Goal: Information Seeking & Learning: Learn about a topic

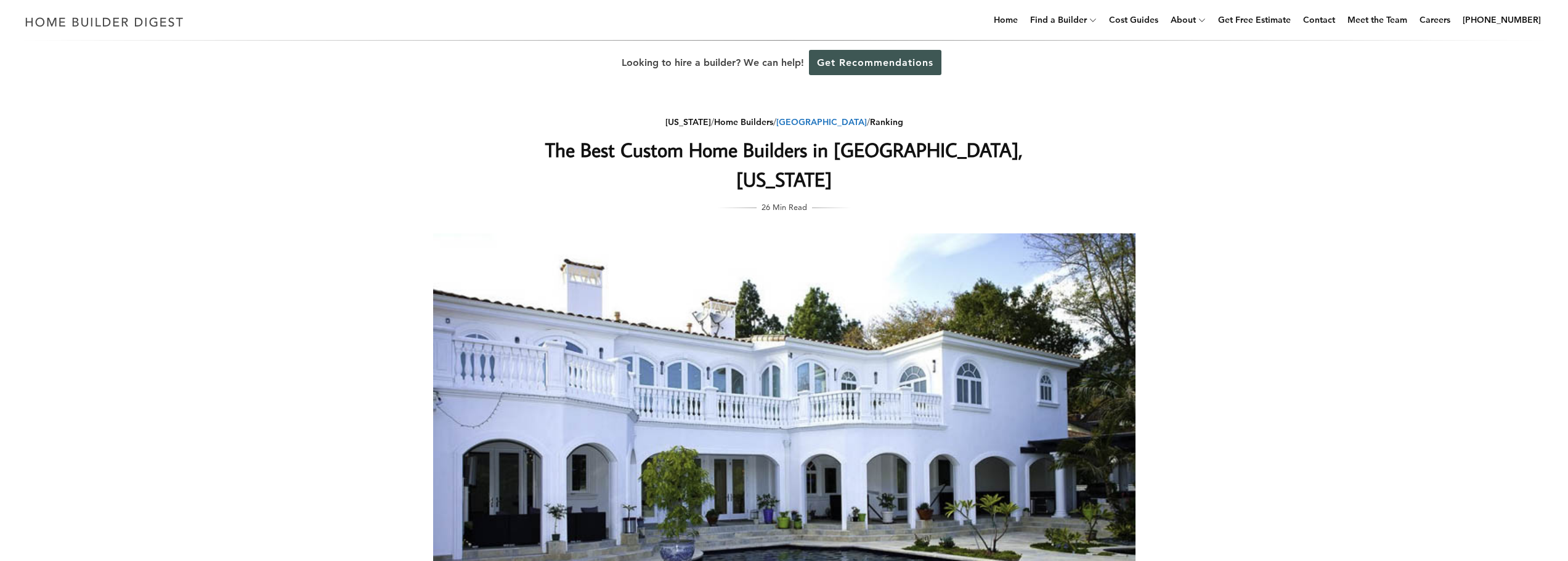
click at [825, 120] on link "[GEOGRAPHIC_DATA]" at bounding box center [821, 122] width 91 height 11
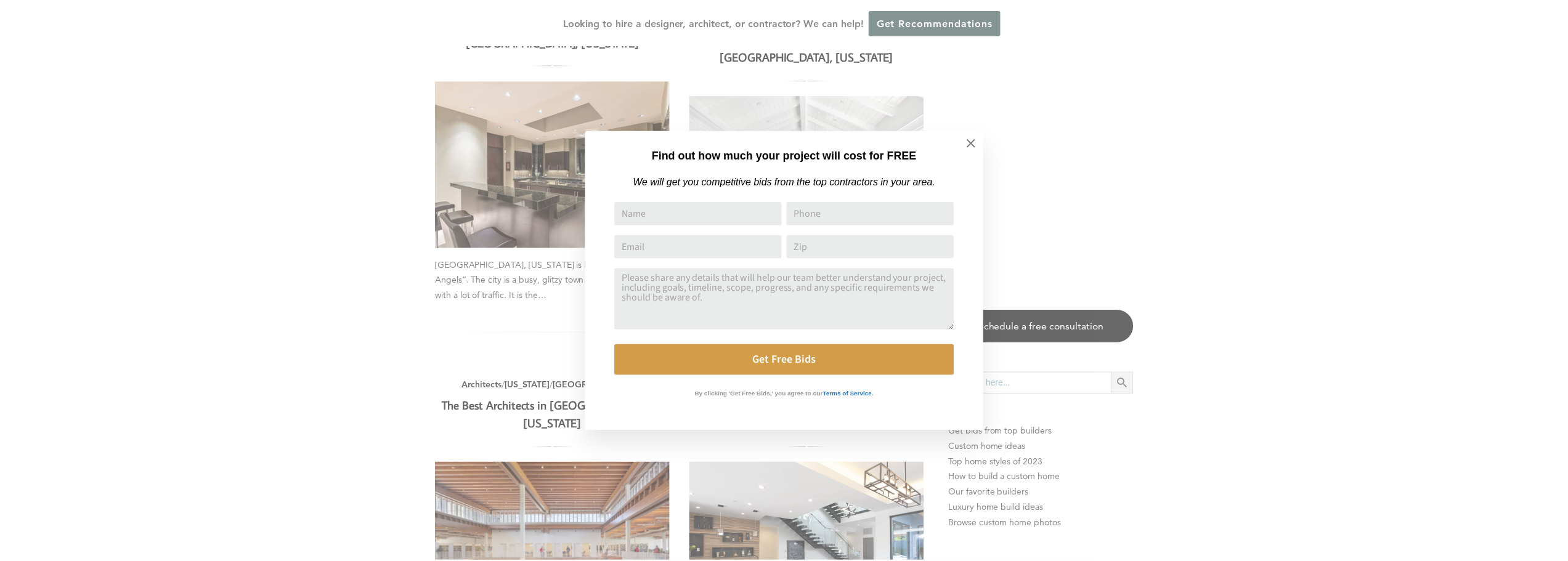
scroll to position [1355, 0]
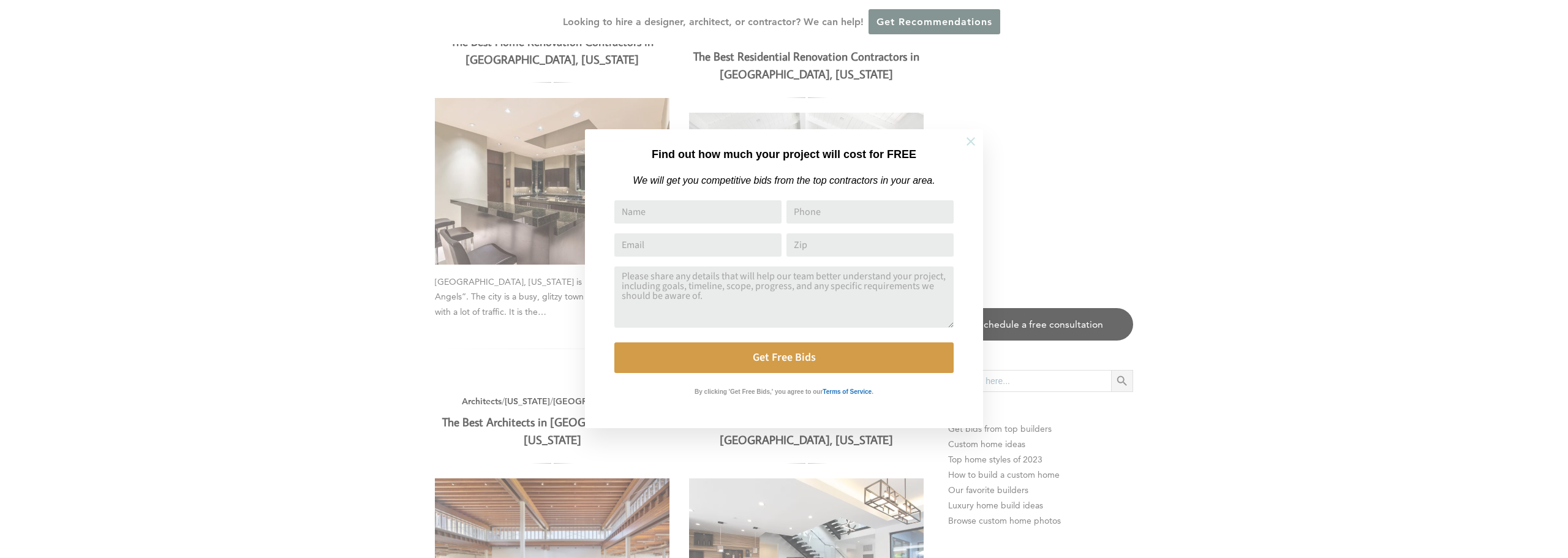
click at [968, 140] on icon at bounding box center [971, 141] width 14 height 14
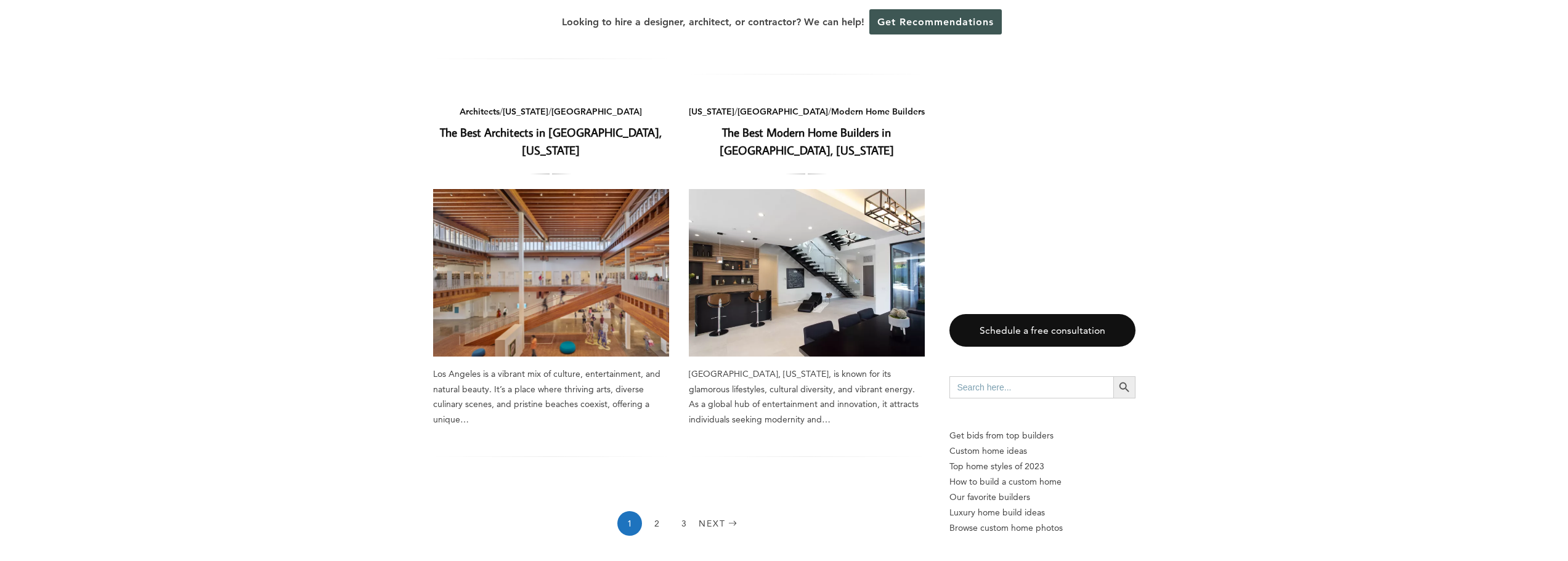
scroll to position [1786, 0]
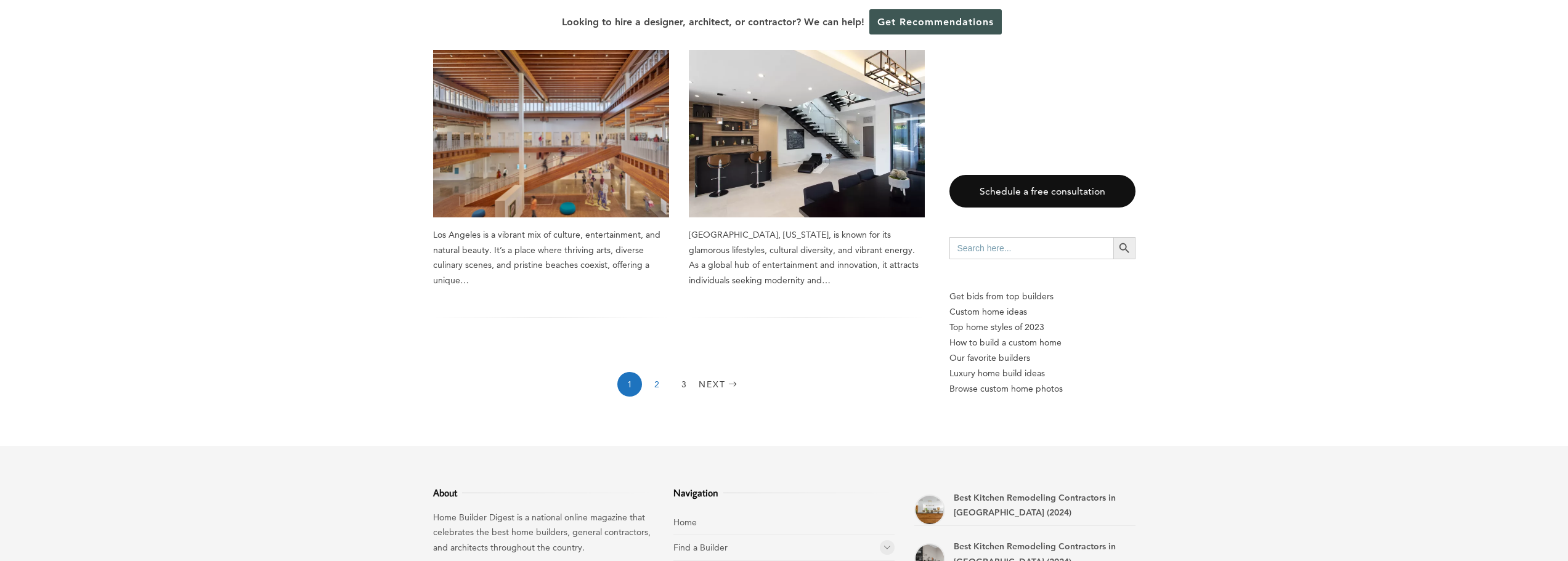
click at [654, 372] on link "2" at bounding box center [657, 384] width 25 height 25
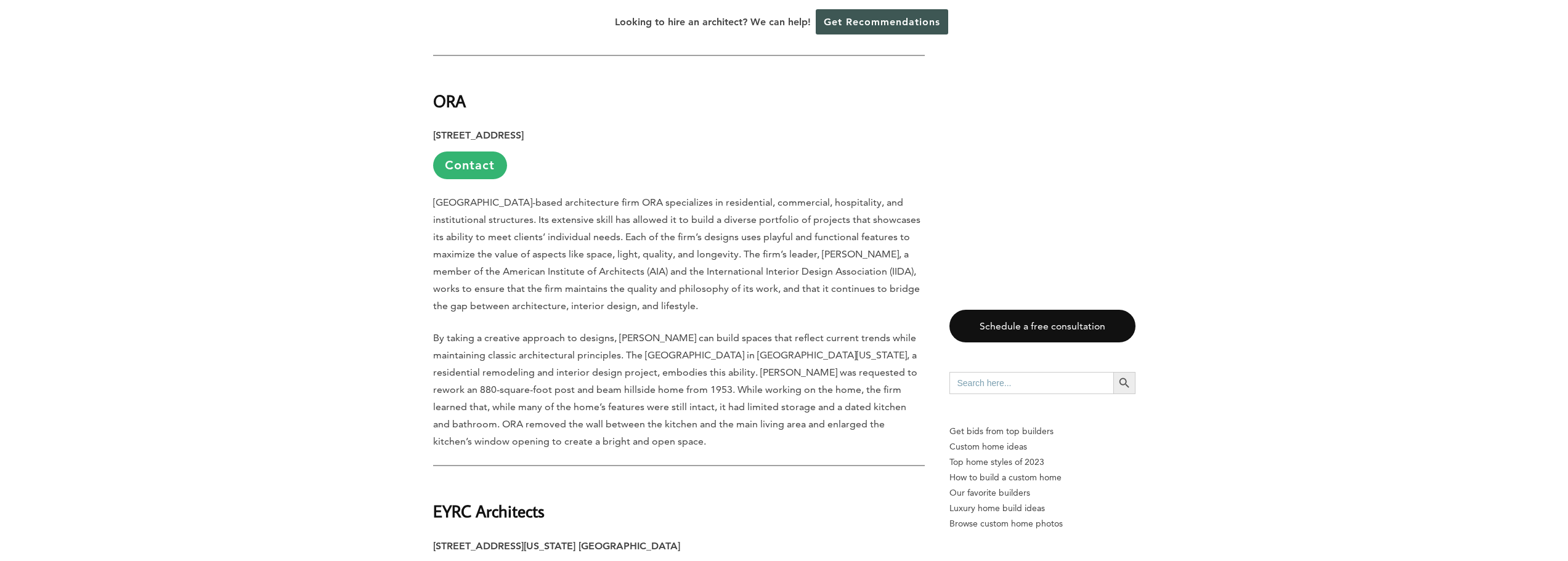
scroll to position [801, 0]
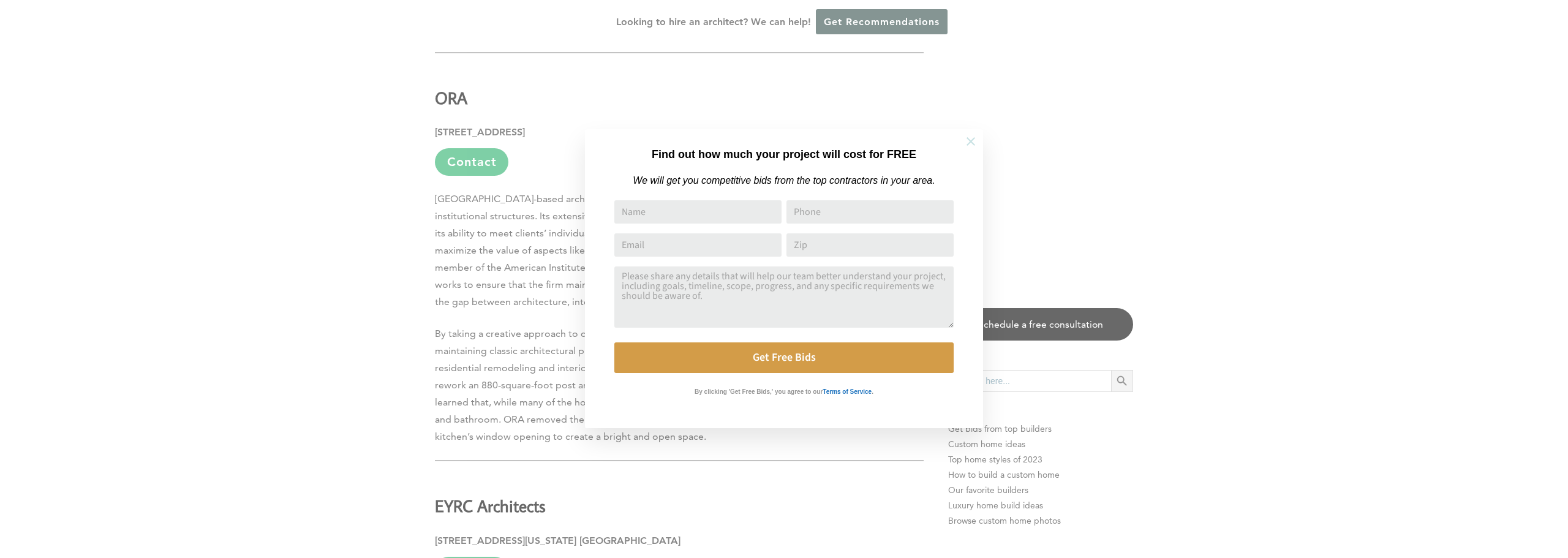
click at [982, 144] on button at bounding box center [971, 141] width 43 height 43
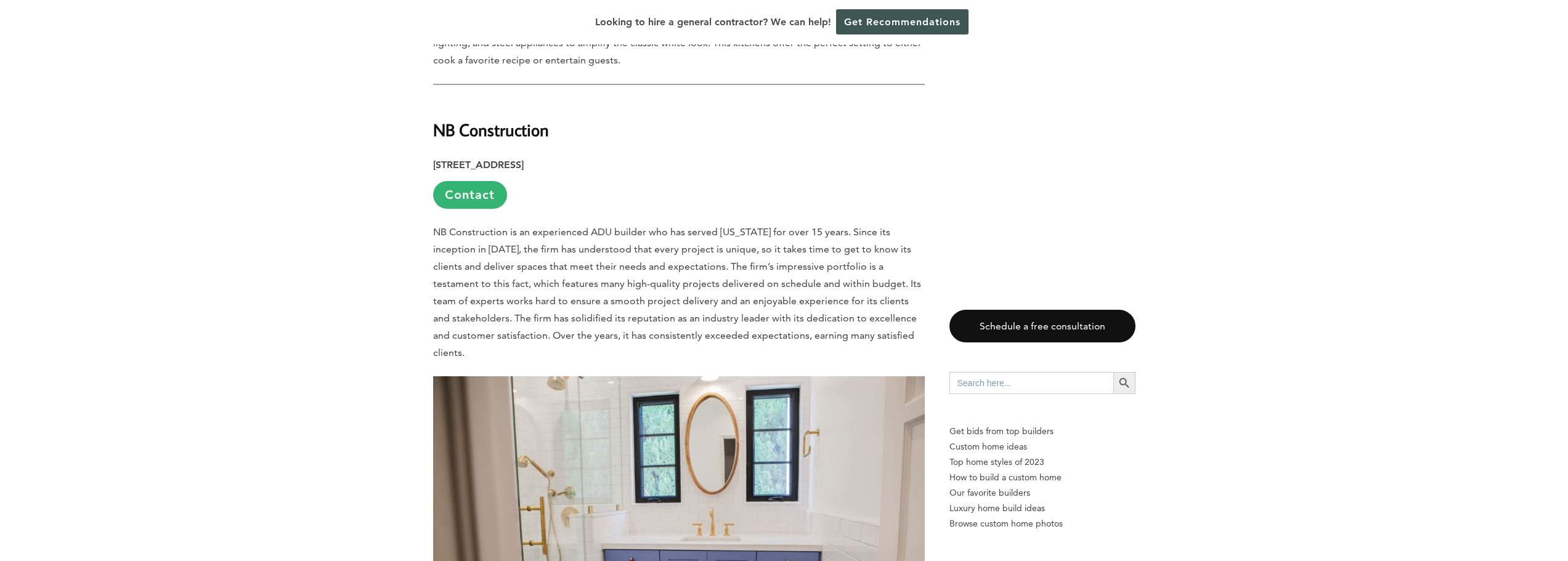
scroll to position [5851, 0]
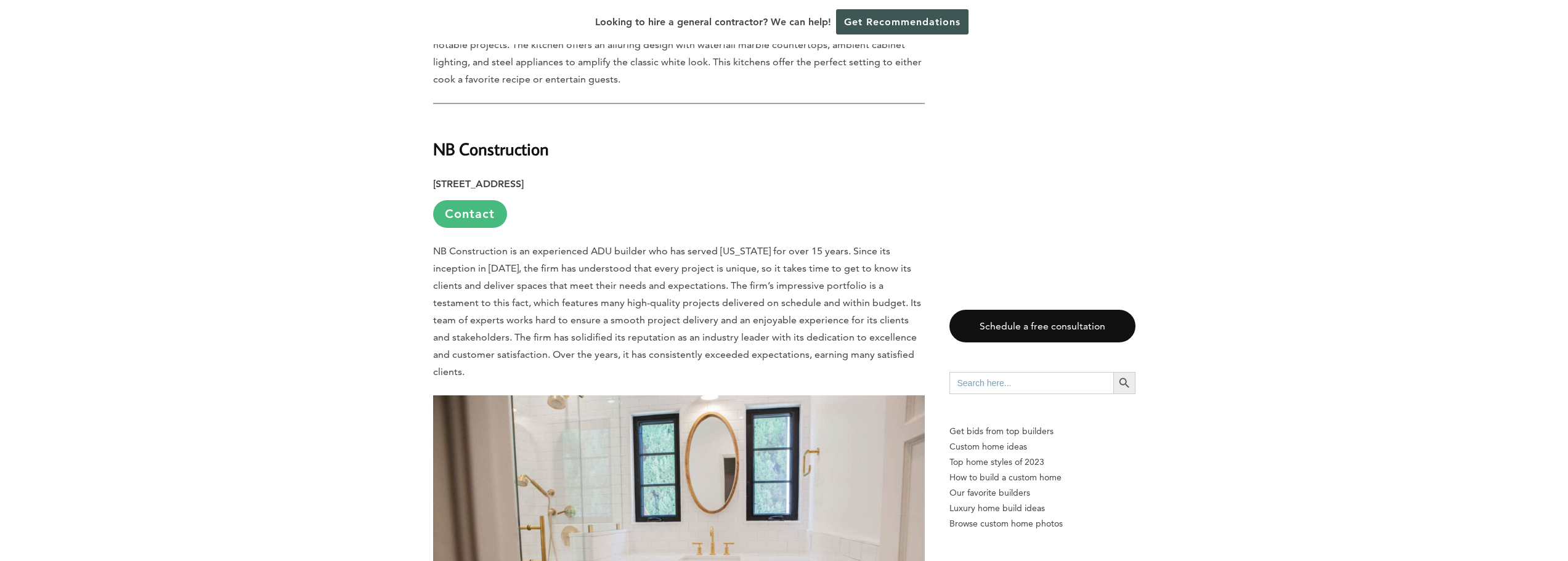
click at [478, 200] on link "Contact" at bounding box center [470, 213] width 74 height 28
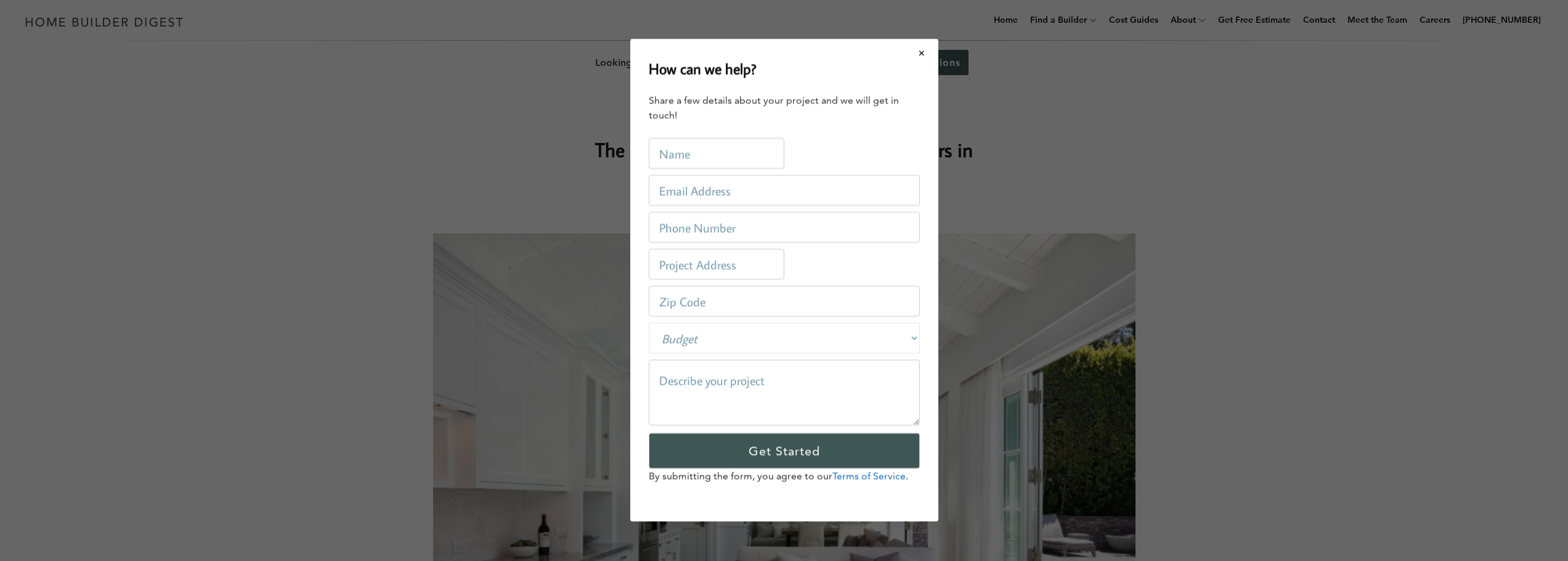
scroll to position [0, 0]
click at [922, 53] on button "Close modal" at bounding box center [926, 53] width 33 height 26
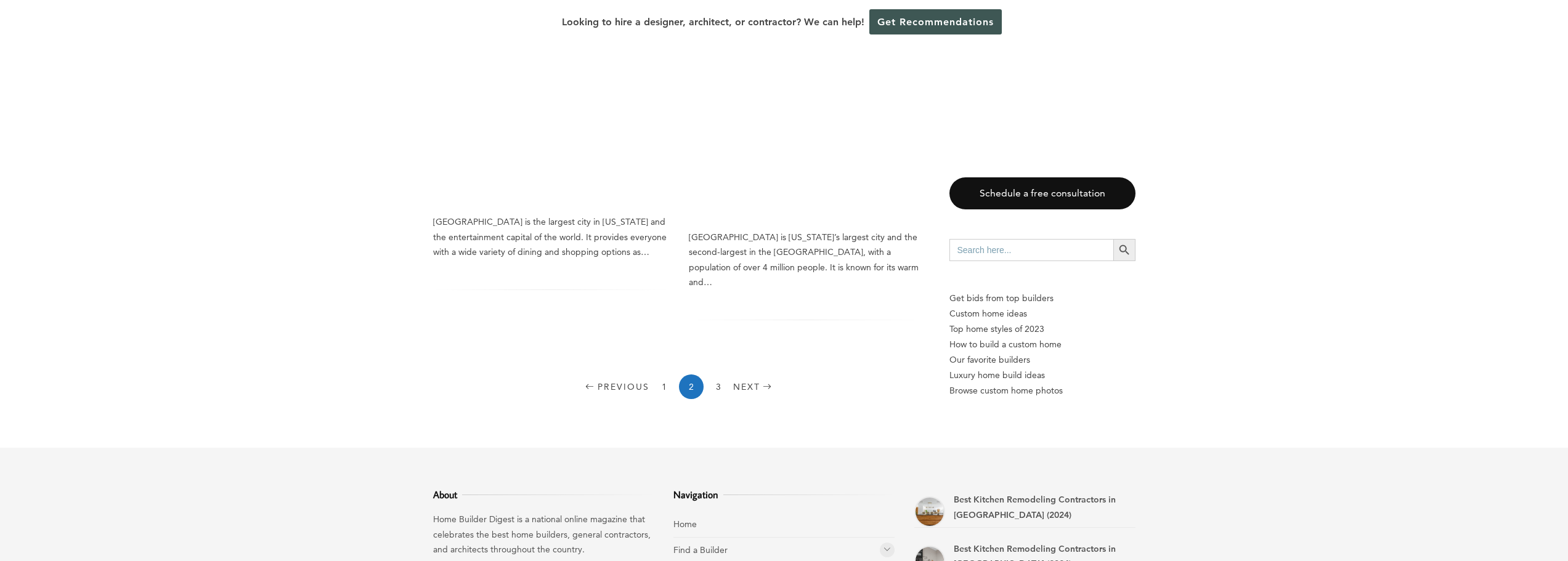
scroll to position [1786, 0]
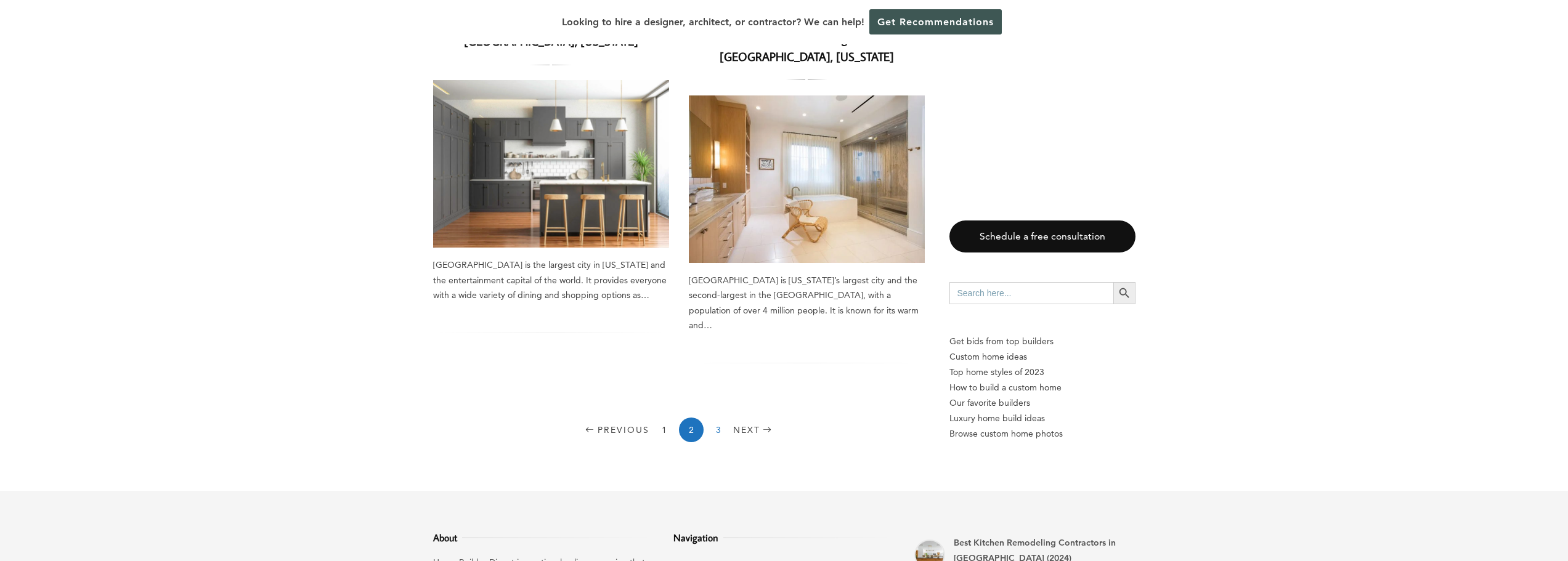
click at [719, 417] on link "3" at bounding box center [718, 429] width 25 height 25
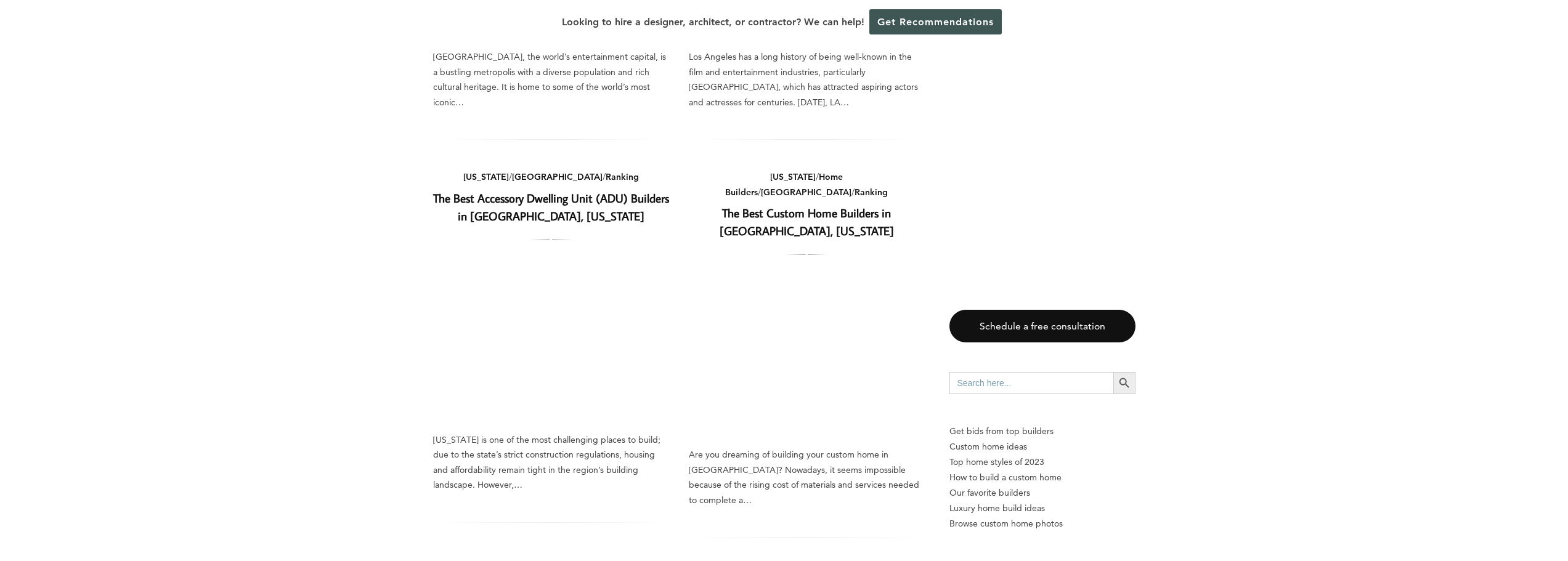
scroll to position [493, 0]
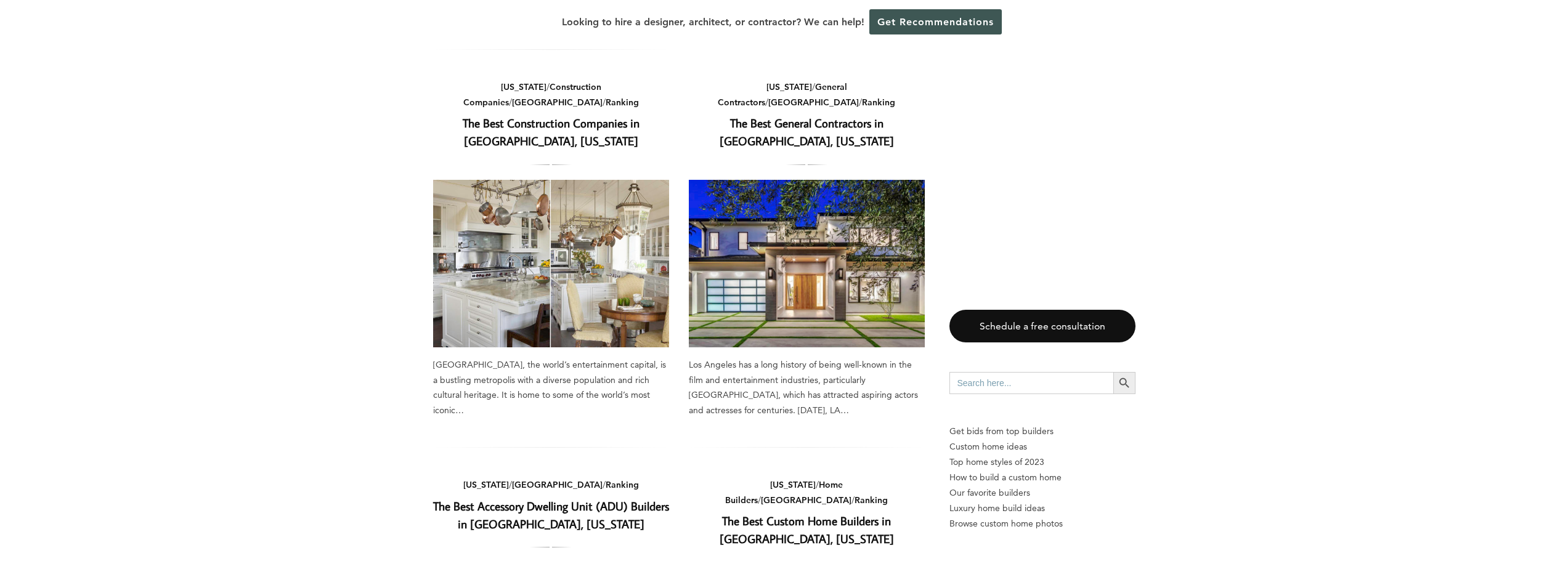
click at [591, 131] on link "The Best Construction Companies in [GEOGRAPHIC_DATA], [US_STATE]" at bounding box center [551, 131] width 177 height 33
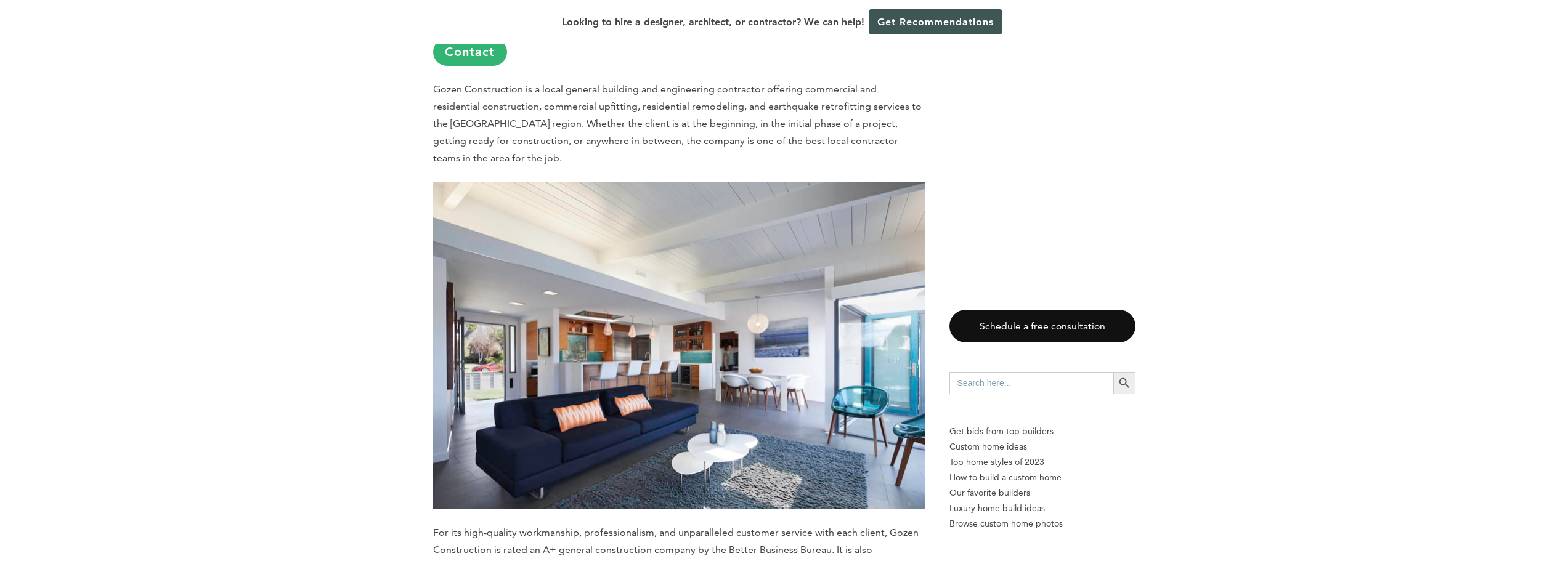
scroll to position [4311, 0]
